Goal: Task Accomplishment & Management: Manage account settings

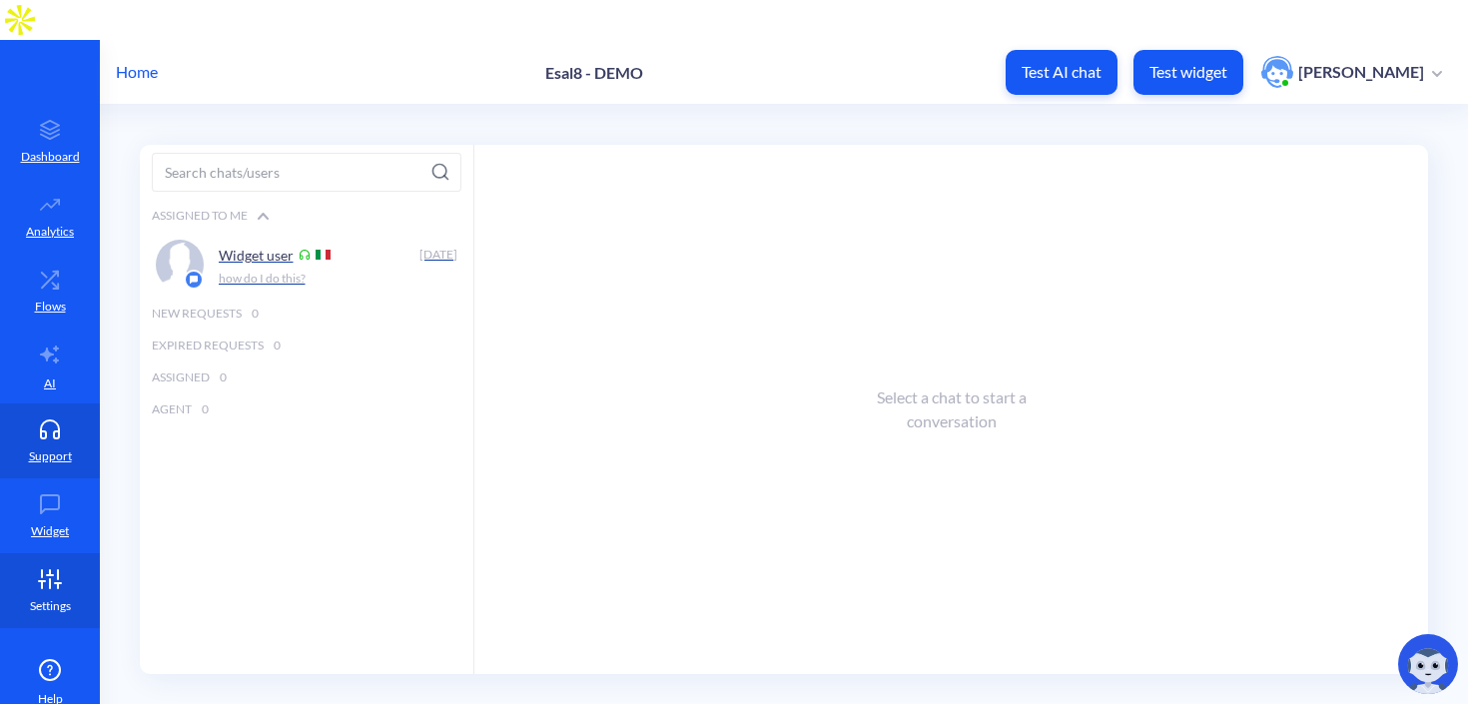
click at [58, 553] on link "Settings" at bounding box center [50, 590] width 100 height 75
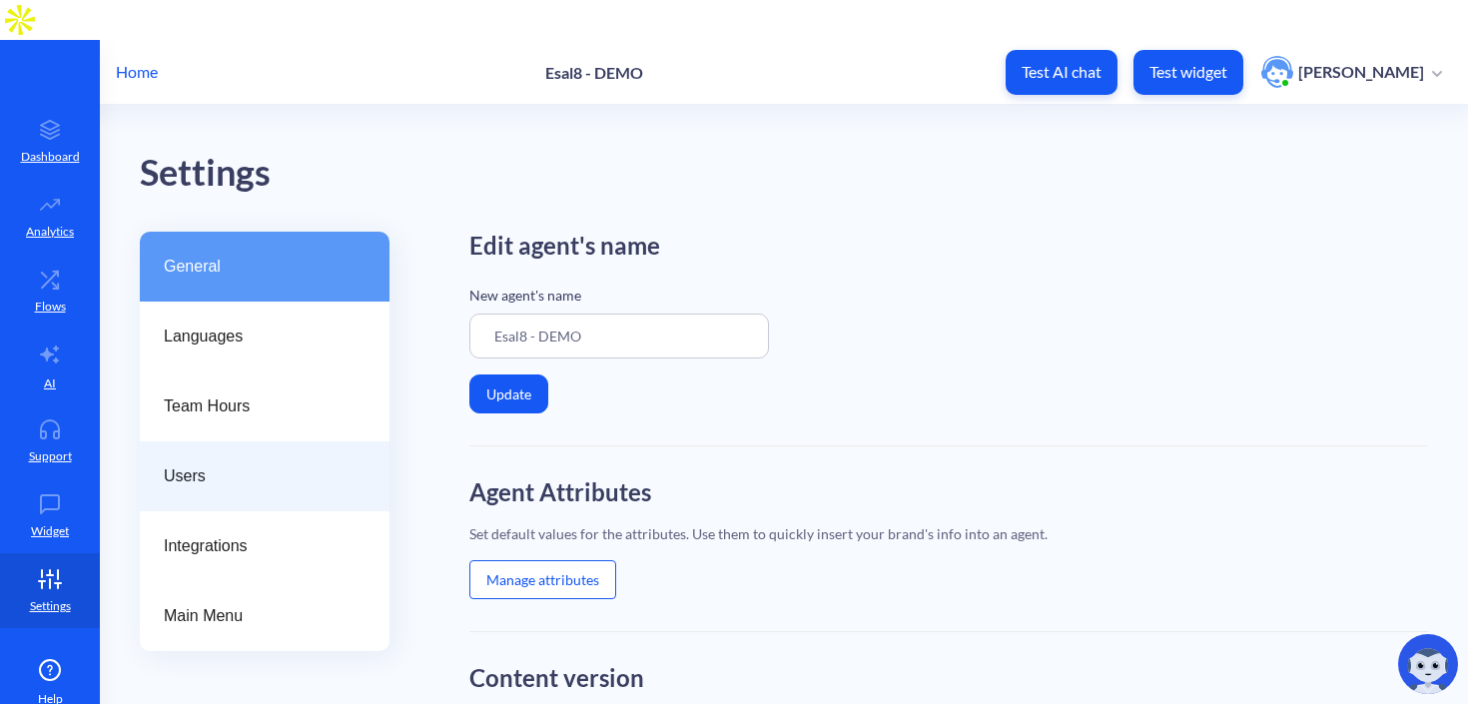
click at [253, 464] on span "Users" at bounding box center [257, 476] width 186 height 24
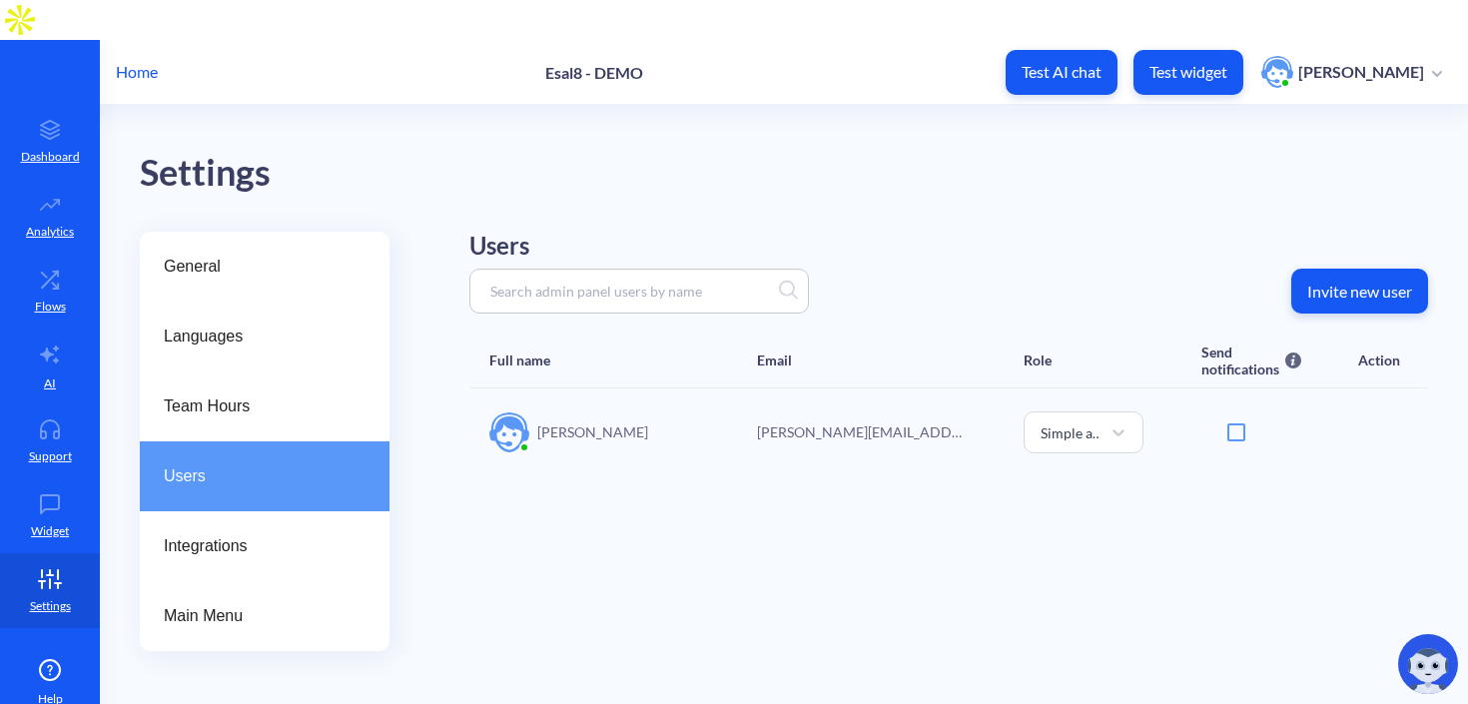
click at [1373, 282] on p "Invite new user" at bounding box center [1359, 292] width 105 height 20
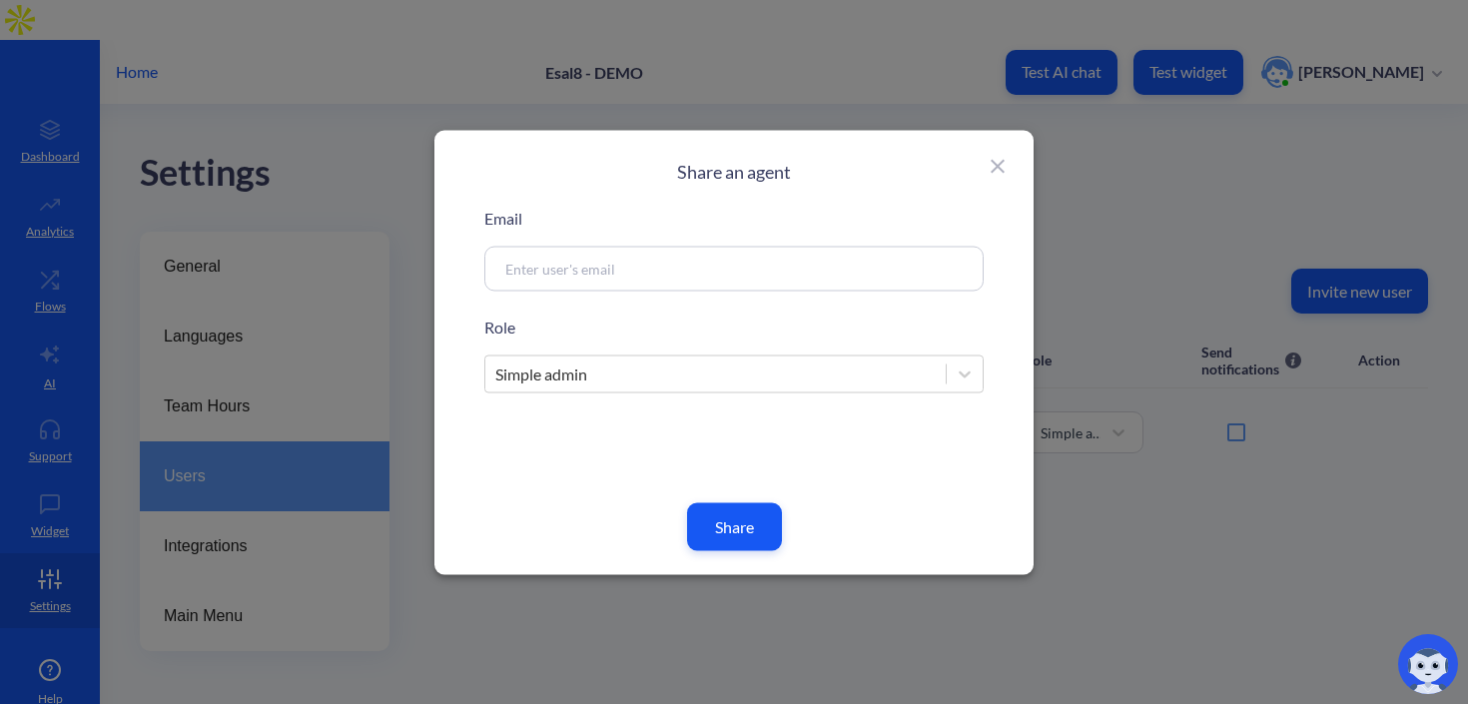
click at [658, 280] on div at bounding box center [733, 268] width 499 height 45
click at [656, 265] on input at bounding box center [709, 268] width 429 height 23
paste input "[EMAIL_ADDRESS][DOMAIN_NAME]"
type input "[EMAIL_ADDRESS][DOMAIN_NAME]"
click at [729, 530] on button "Share" at bounding box center [734, 526] width 95 height 48
